Goal: Task Accomplishment & Management: Use online tool/utility

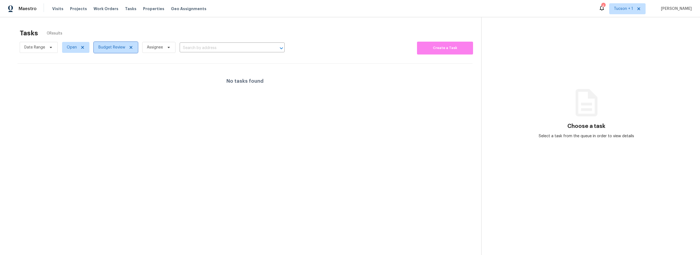
click at [122, 45] on span "Budget Review" at bounding box center [111, 47] width 27 height 5
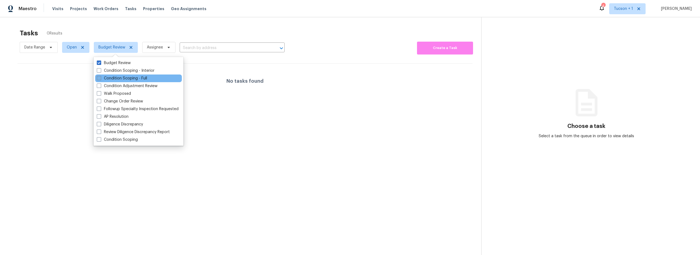
click at [122, 79] on label "Condition Scoping - Full" at bounding box center [122, 77] width 50 height 5
click at [100, 79] on input "Condition Scoping - Full" at bounding box center [99, 77] width 4 height 4
checkbox input "true"
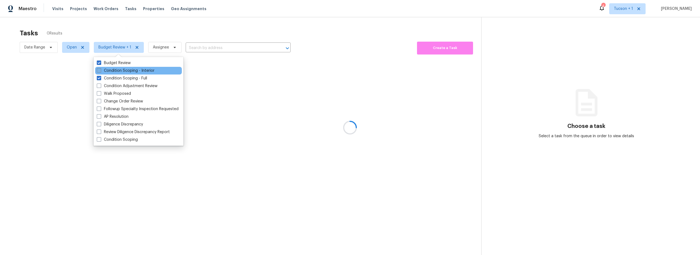
click at [124, 72] on label "Condition Scoping - Interior" at bounding box center [126, 70] width 58 height 5
click at [100, 71] on input "Condition Scoping - Interior" at bounding box center [99, 70] width 4 height 4
checkbox input "true"
click at [127, 86] on label "Condition Adjustment Review" at bounding box center [127, 85] width 61 height 5
click at [100, 86] on input "Condition Adjustment Review" at bounding box center [99, 85] width 4 height 4
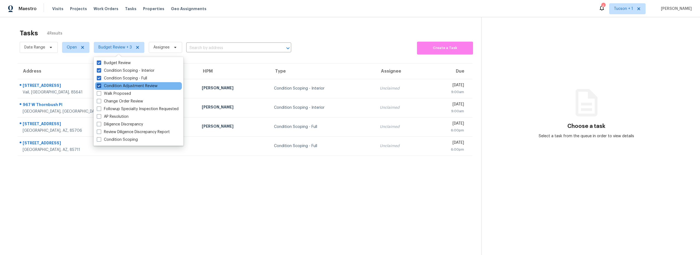
click at [118, 87] on label "Condition Adjustment Review" at bounding box center [127, 85] width 61 height 5
click at [100, 87] on input "Condition Adjustment Review" at bounding box center [99, 85] width 4 height 4
checkbox input "false"
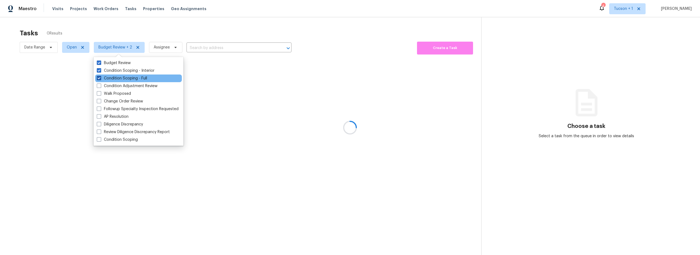
click at [119, 78] on label "Condition Scoping - Full" at bounding box center [122, 77] width 50 height 5
click at [100, 78] on input "Condition Scoping - Full" at bounding box center [99, 77] width 4 height 4
checkbox input "false"
click at [120, 69] on label "Condition Scoping - Interior" at bounding box center [126, 70] width 58 height 5
click at [100, 69] on input "Condition Scoping - Interior" at bounding box center [99, 70] width 4 height 4
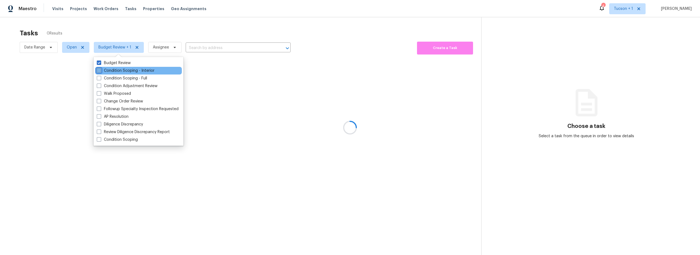
checkbox input "false"
click at [227, 108] on section "Tasks 0 Results Date Range Open Budget Review Assignee ​ Create a Task No tasks…" at bounding box center [245, 149] width 473 height 246
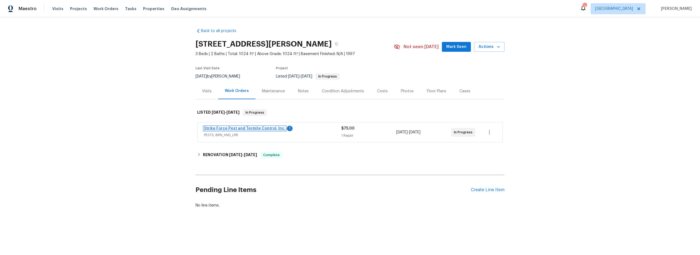
click at [268, 128] on link "Strike Force Pest and Termite Control, Inc." at bounding box center [244, 128] width 81 height 4
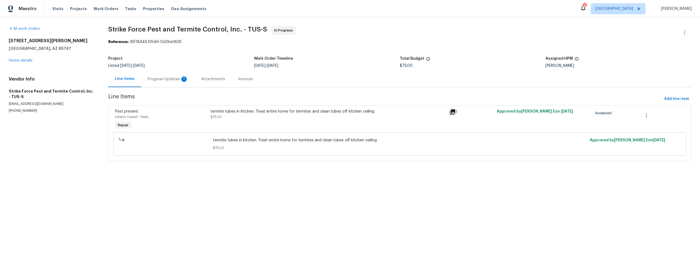
click at [165, 79] on div "Progress Updates 1" at bounding box center [168, 78] width 40 height 5
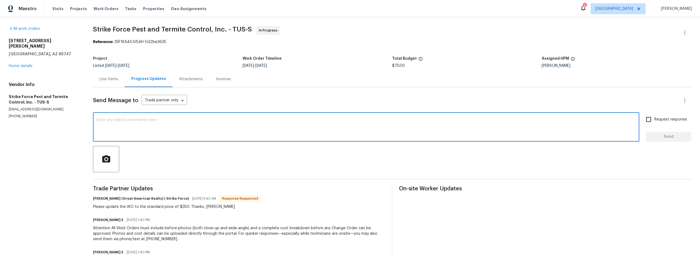
click at [146, 129] on textarea at bounding box center [366, 127] width 540 height 19
